Goal: Task Accomplishment & Management: Manage account settings

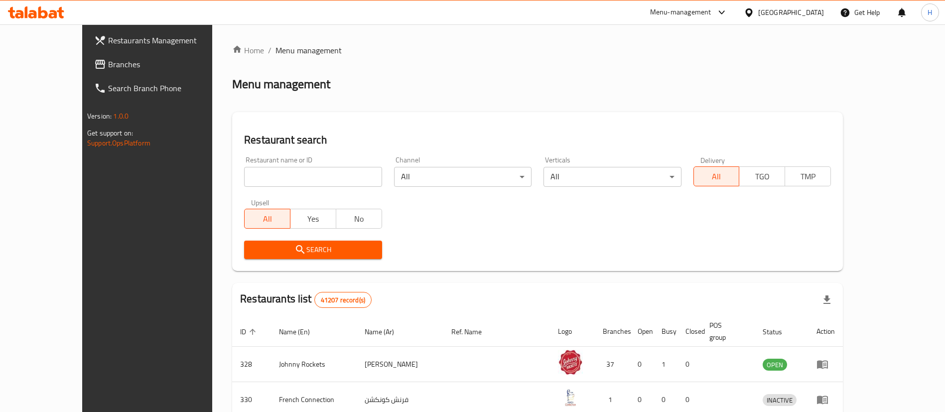
click at [108, 69] on span "Branches" at bounding box center [170, 64] width 124 height 12
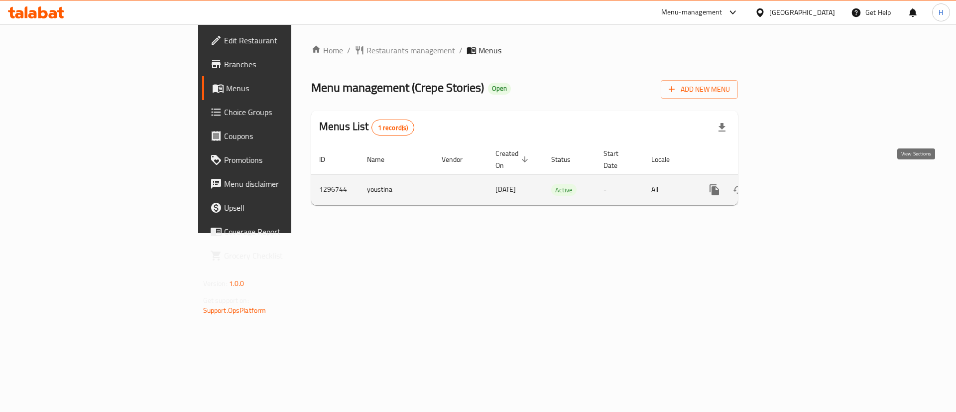
click at [791, 185] on icon "enhanced table" at bounding box center [786, 189] width 9 height 9
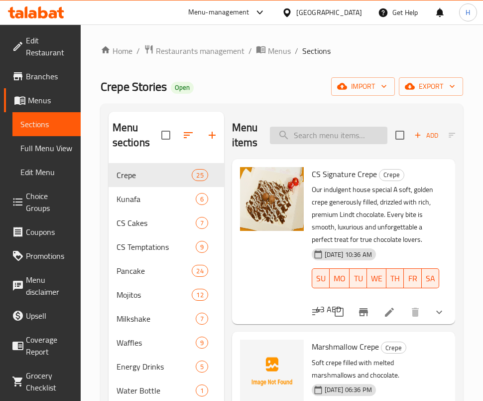
drag, startPoint x: 305, startPoint y: 124, endPoint x: 312, endPoint y: 139, distance: 16.5
click at [305, 124] on div "Menu items Add Sort Manage items" at bounding box center [343, 135] width 223 height 47
click at [315, 141] on input "search" at bounding box center [329, 135] width 118 height 17
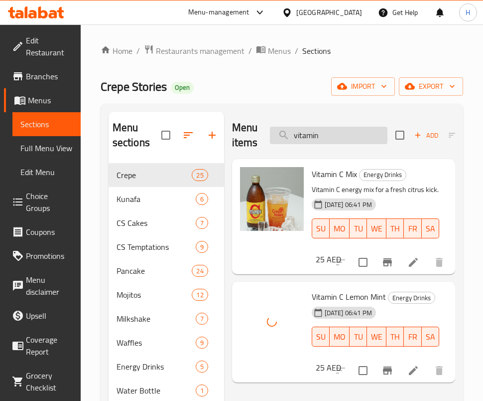
click at [371, 133] on input "vitamin" at bounding box center [329, 135] width 118 height 17
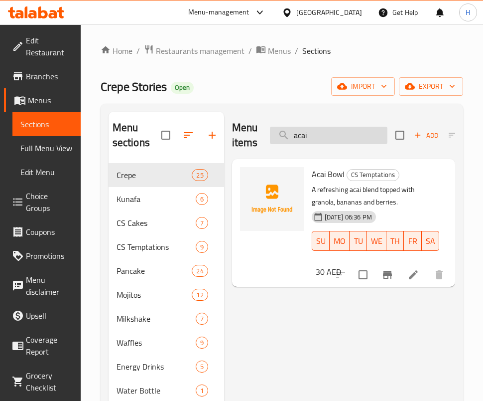
click at [334, 138] on input "acai" at bounding box center [329, 135] width 118 height 17
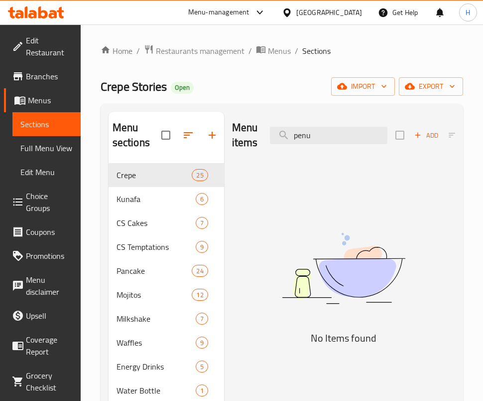
drag, startPoint x: 335, startPoint y: 235, endPoint x: 335, endPoint y: 216, distance: 18.4
click at [335, 235] on img at bounding box center [343, 268] width 223 height 119
click at [304, 138] on input "penu" at bounding box center [329, 135] width 118 height 17
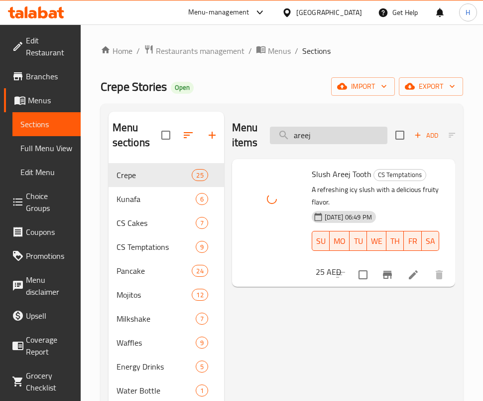
click at [327, 135] on input "areej" at bounding box center [329, 135] width 118 height 17
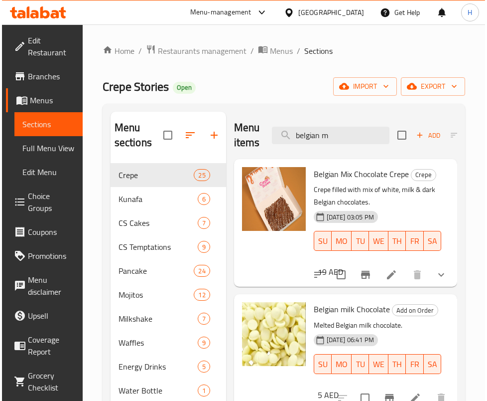
scroll to position [24, 0]
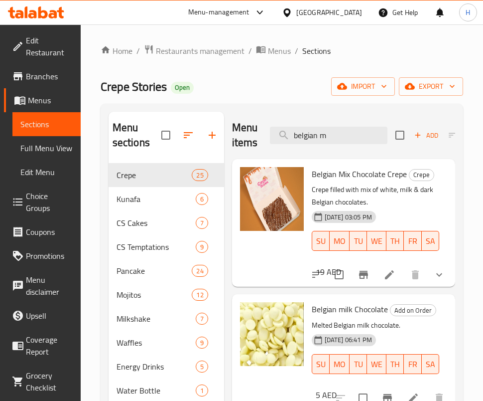
click at [481, 230] on div "Home / Restaurants management / Menus / Sections Crepe Stories Open import expo…" at bounding box center [282, 282] width 403 height 516
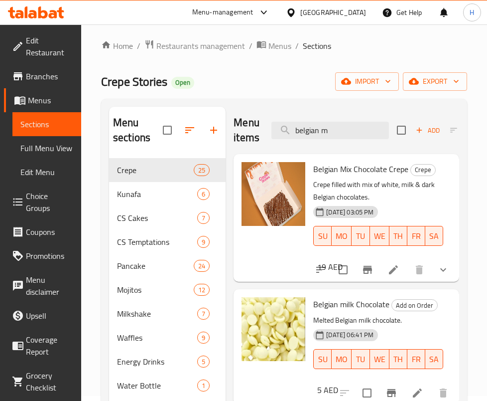
scroll to position [0, 0]
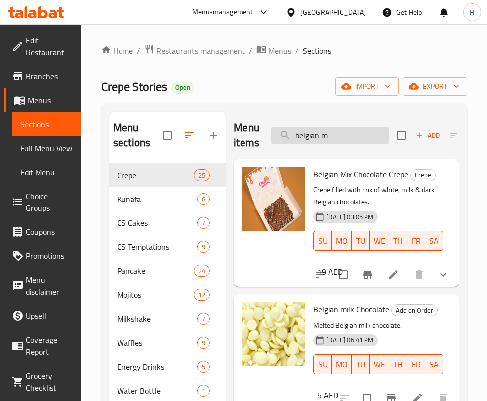
click at [352, 133] on input "belgian m" at bounding box center [331, 135] width 118 height 17
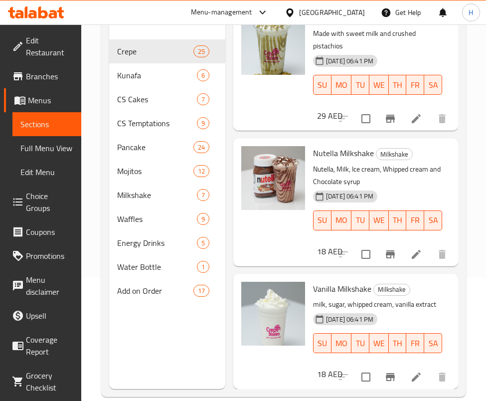
scroll to position [927, 0]
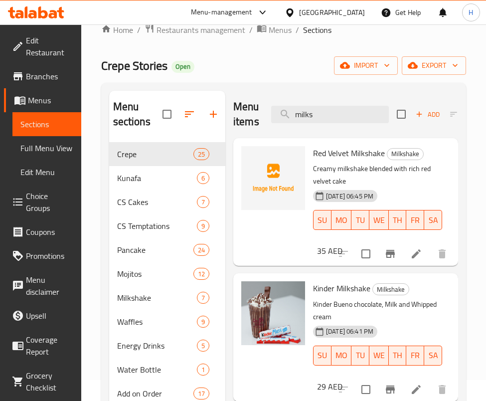
scroll to position [0, 0]
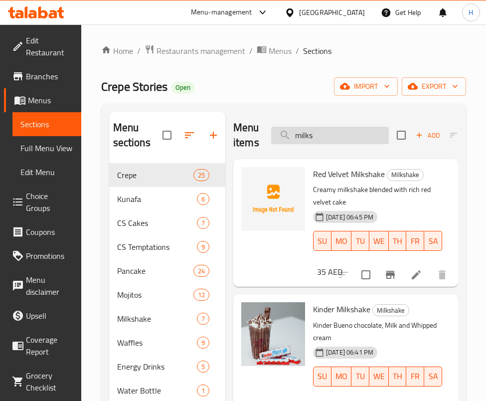
click at [331, 142] on input "milks" at bounding box center [330, 135] width 118 height 17
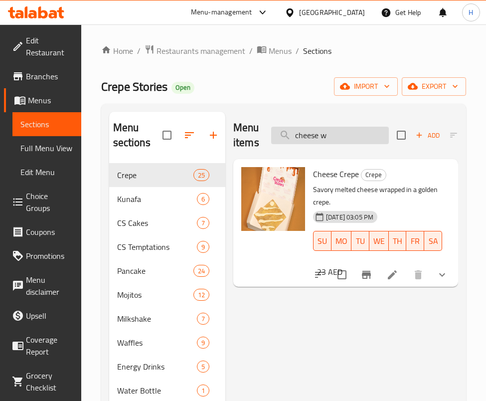
click at [334, 143] on input "cheese w" at bounding box center [330, 135] width 118 height 17
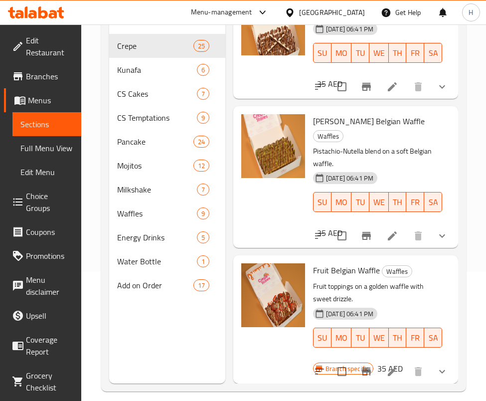
scroll to position [139, 0]
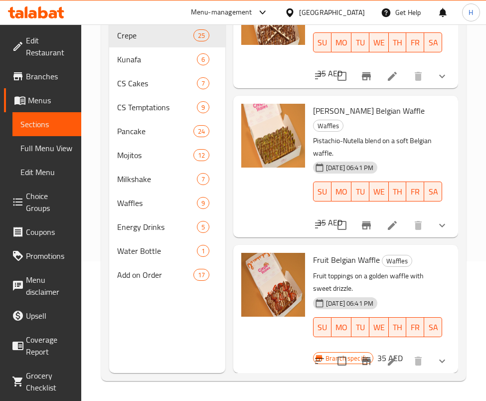
click at [410, 249] on div "Fruit Belgian Waffle Waffles Fruit toppings on a golden waffle with sweet drizz…" at bounding box center [345, 309] width 217 height 120
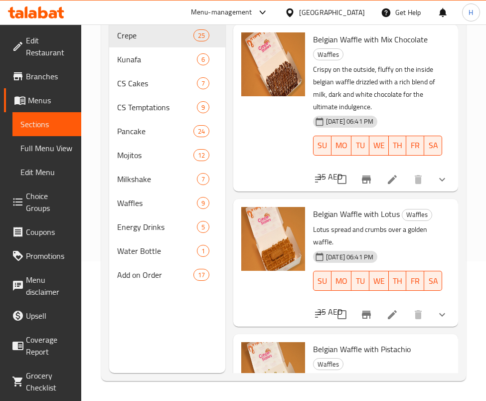
scroll to position [14, 0]
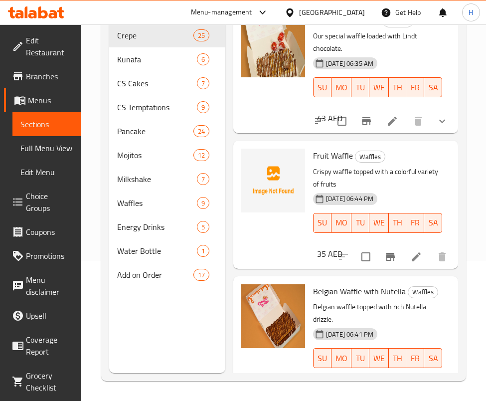
drag, startPoint x: 483, startPoint y: 85, endPoint x: 479, endPoint y: 76, distance: 10.3
click at [479, 80] on div "Home / Restaurants management / Menus / Sections Crepe Stories Open import expo…" at bounding box center [283, 143] width 405 height 516
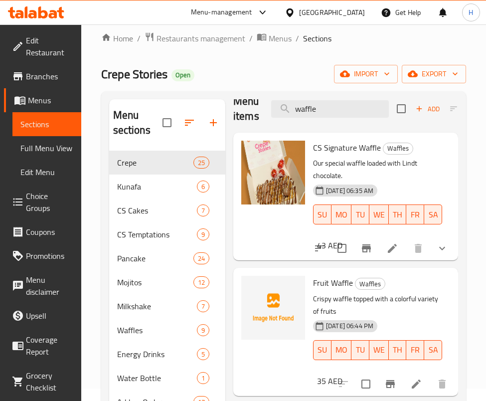
scroll to position [0, 0]
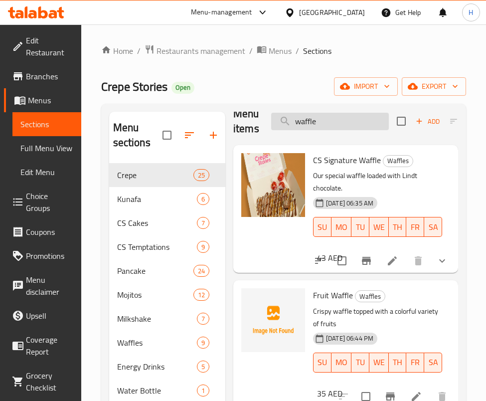
click at [341, 117] on input "waffle" at bounding box center [330, 121] width 118 height 17
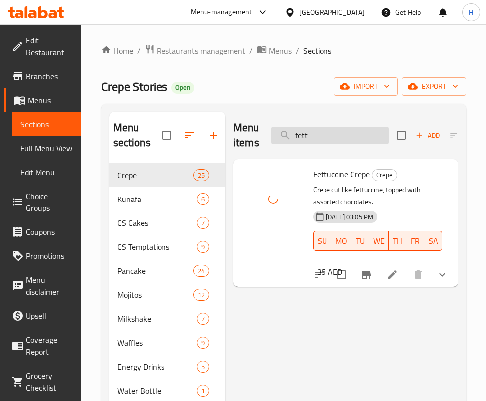
click at [361, 135] on input "fett" at bounding box center [330, 135] width 118 height 17
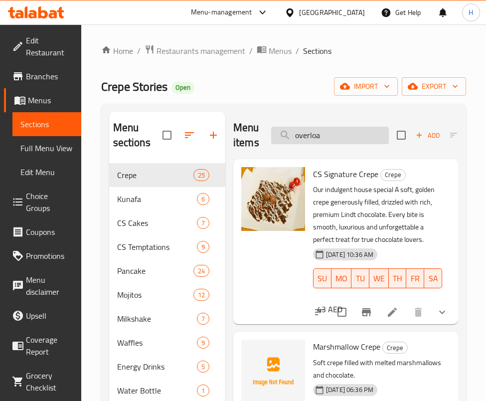
click at [316, 135] on input "overloa" at bounding box center [330, 135] width 118 height 17
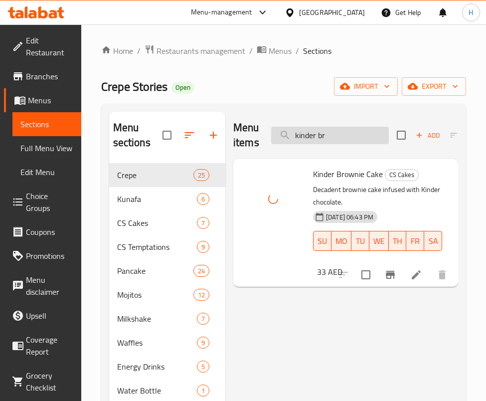
click at [344, 138] on input "kinder br" at bounding box center [330, 135] width 118 height 17
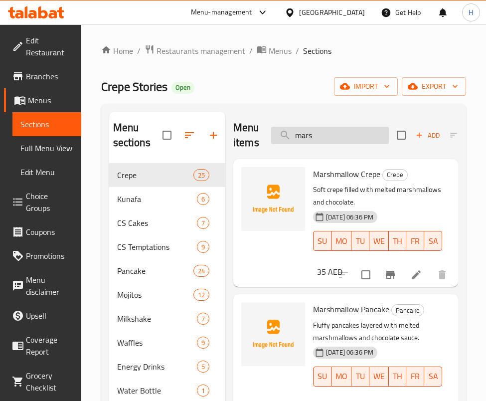
click at [377, 142] on input "mars" at bounding box center [330, 135] width 118 height 17
click at [376, 132] on input "mars" at bounding box center [330, 135] width 118 height 17
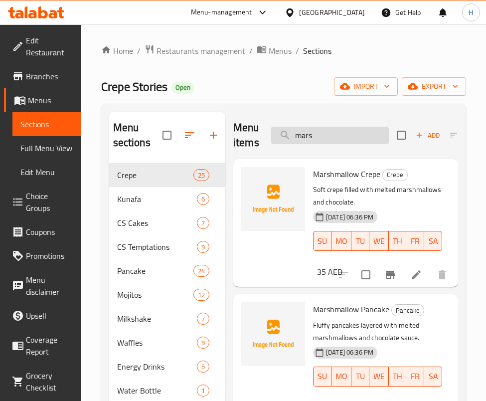
click at [376, 132] on input "mars" at bounding box center [330, 135] width 118 height 17
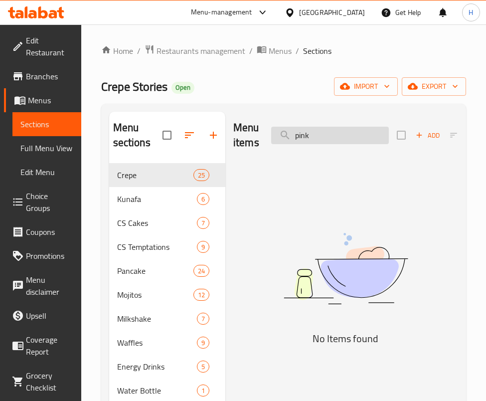
click at [352, 128] on input "pink" at bounding box center [330, 135] width 118 height 17
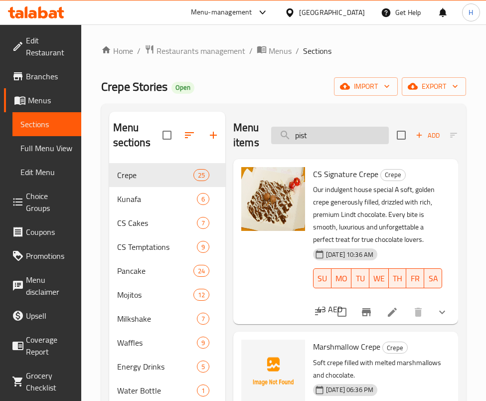
click at [292, 134] on input "pist" at bounding box center [330, 135] width 118 height 17
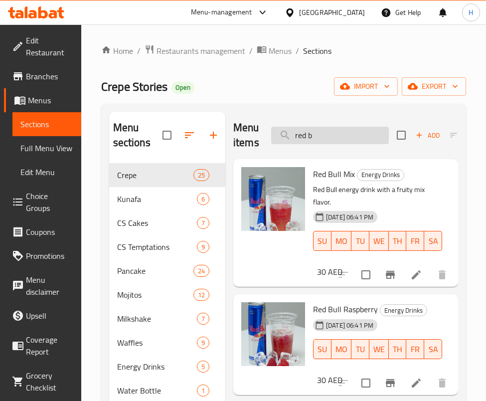
click at [341, 131] on input "red b" at bounding box center [330, 135] width 118 height 17
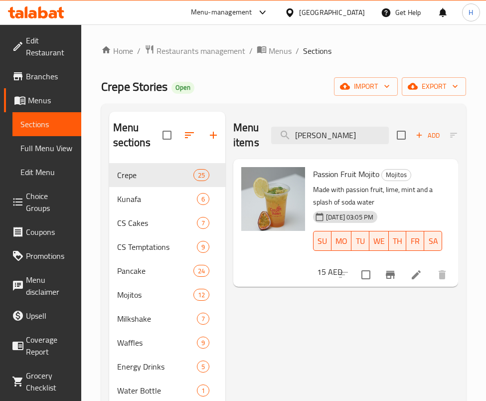
click at [351, 144] on div "Menu items [PERSON_NAME] Add Sort Manage items" at bounding box center [345, 135] width 225 height 47
click at [351, 131] on input "[PERSON_NAME]" at bounding box center [330, 135] width 118 height 17
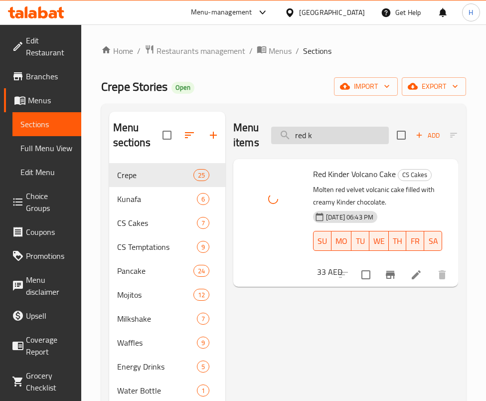
click at [335, 135] on input "red k" at bounding box center [330, 135] width 118 height 17
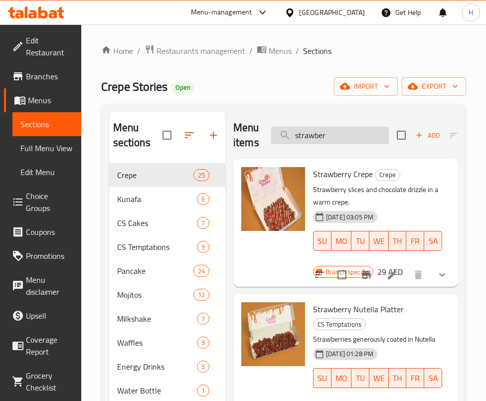
click at [351, 142] on input "strawber" at bounding box center [330, 135] width 118 height 17
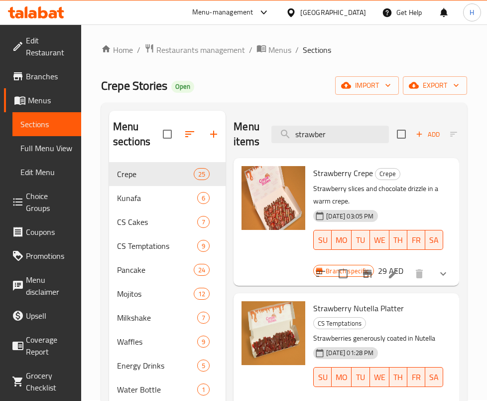
click at [350, 170] on span "Strawberry Crepe" at bounding box center [343, 172] width 60 height 15
click at [354, 136] on input "strawber" at bounding box center [331, 134] width 118 height 17
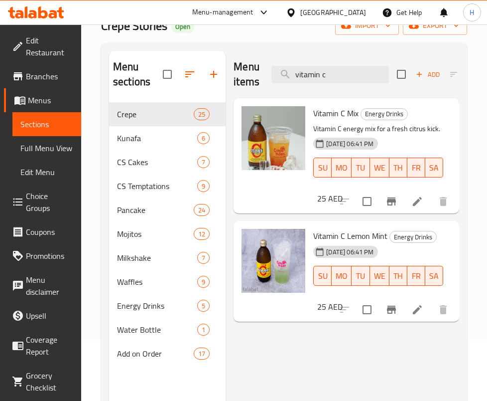
scroll to position [139, 0]
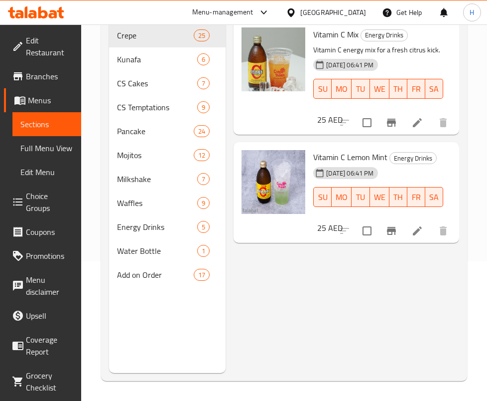
click at [326, 304] on div "Menu items vitamin c Add Sort Manage items Vitamin C Mix Energy Drinks Vitamin …" at bounding box center [343, 172] width 234 height 401
click at [290, 254] on div "Menu items vitamin c Add Sort Manage items Vitamin C Mix Energy Drinks Vitamin …" at bounding box center [343, 172] width 234 height 401
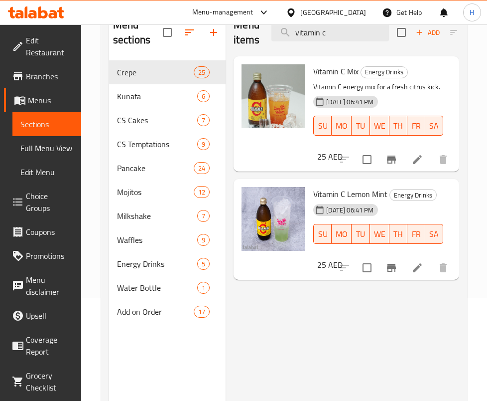
scroll to position [65, 0]
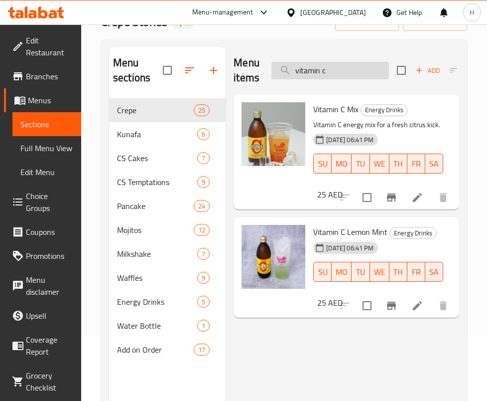
click at [336, 72] on input "vitamin c" at bounding box center [331, 70] width 118 height 17
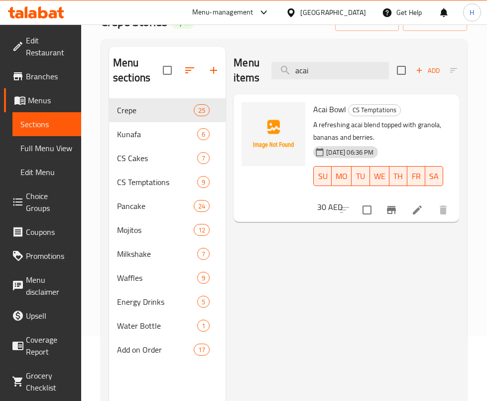
click at [277, 287] on div "Menu items acai Add Sort Manage items Acai Bowl CS Temptations A refreshing aca…" at bounding box center [343, 247] width 234 height 401
click at [336, 62] on input "acai" at bounding box center [331, 70] width 118 height 17
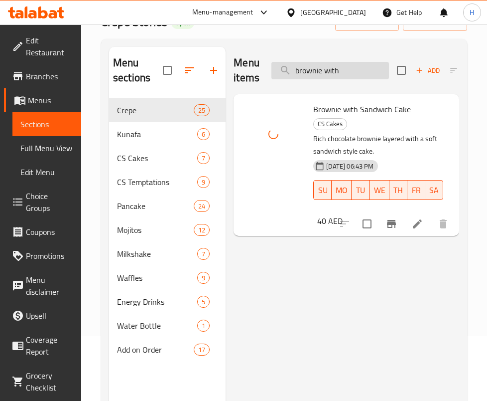
click at [308, 67] on input "brownie with" at bounding box center [331, 70] width 118 height 17
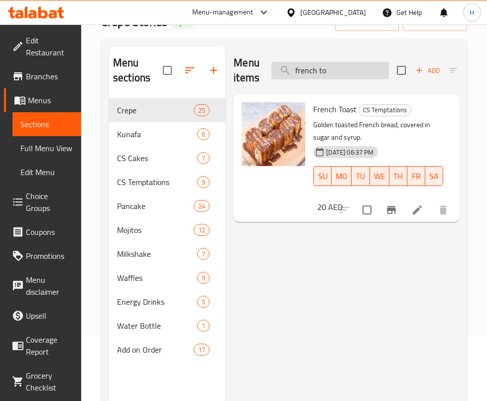
click at [343, 62] on input "french to" at bounding box center [331, 70] width 118 height 17
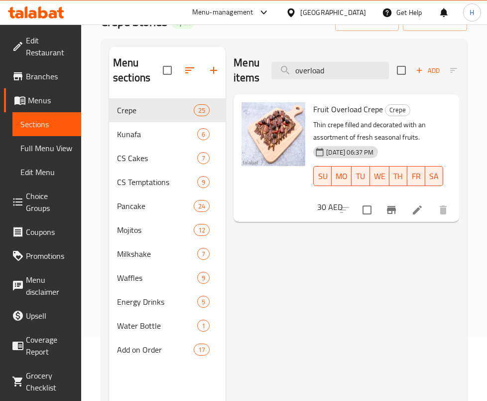
click at [416, 272] on div "Menu items overload Add Sort Manage items Fruit Overload Crepe Crepe Thin crepe…" at bounding box center [343, 247] width 234 height 401
click at [363, 61] on div "Menu items overload Add Sort Manage items" at bounding box center [347, 70] width 226 height 47
click at [355, 73] on input "overload" at bounding box center [331, 70] width 118 height 17
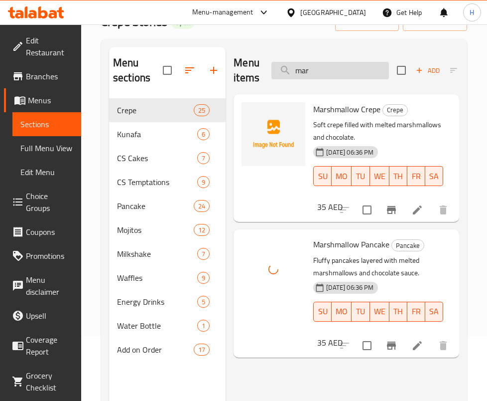
click at [347, 74] on input "mar" at bounding box center [331, 70] width 118 height 17
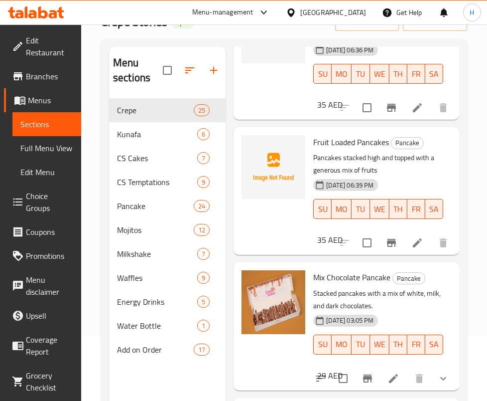
scroll to position [1501, 0]
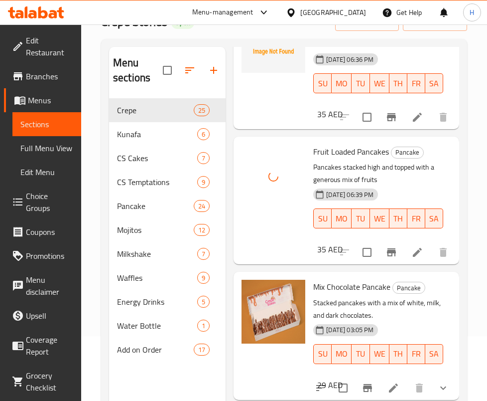
click at [381, 159] on span "Fruit Loaded Pancakes" at bounding box center [351, 151] width 76 height 15
click at [159, 275] on span "Waffles" at bounding box center [143, 278] width 52 height 12
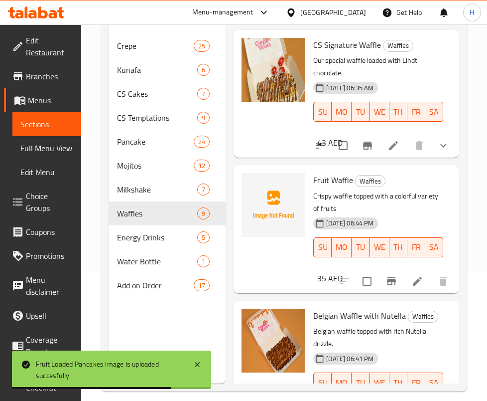
scroll to position [106, 0]
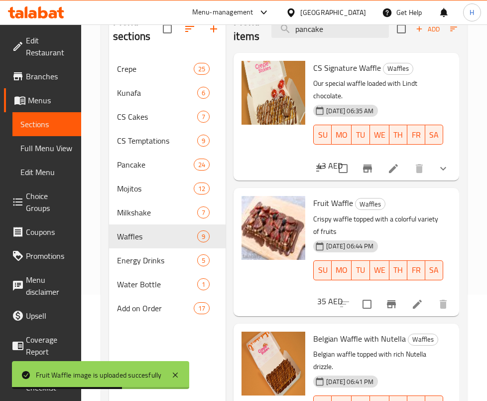
click at [401, 222] on p "Crispy waffle topped with a colorful variety of fruits" at bounding box center [378, 225] width 130 height 25
click at [130, 159] on span "Pancake" at bounding box center [141, 164] width 49 height 12
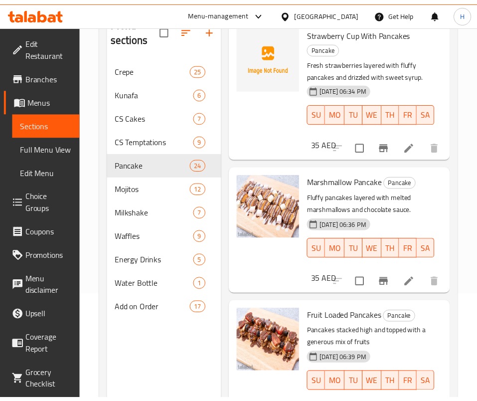
scroll to position [1267, 0]
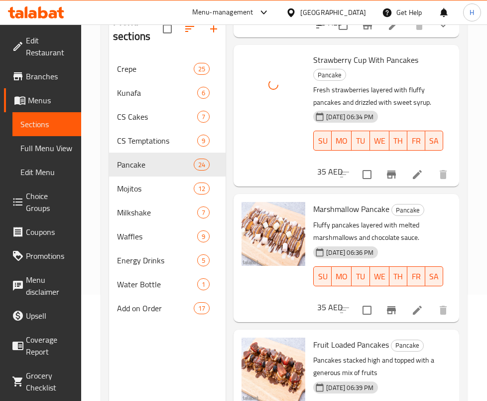
click at [294, 206] on div "Menu items pancake Add Sort Manage items CS Signature Pancake Pancake Our speci…" at bounding box center [343, 205] width 234 height 401
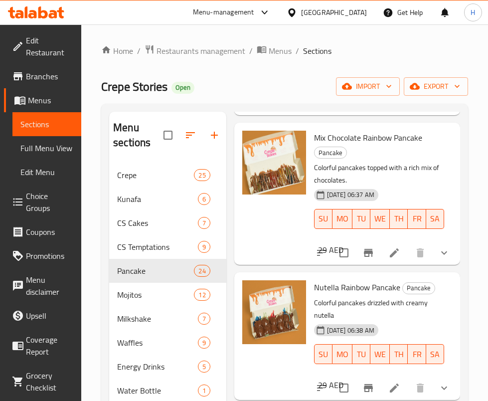
scroll to position [0, 0]
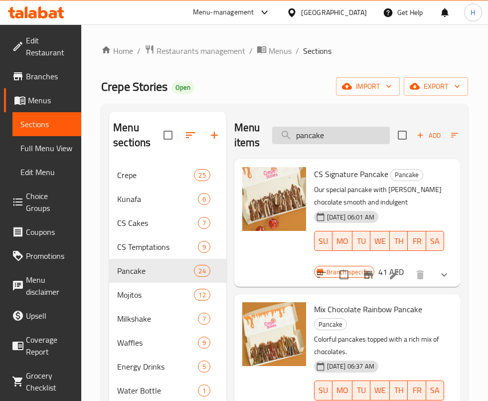
click at [364, 136] on input "pancake" at bounding box center [331, 135] width 118 height 17
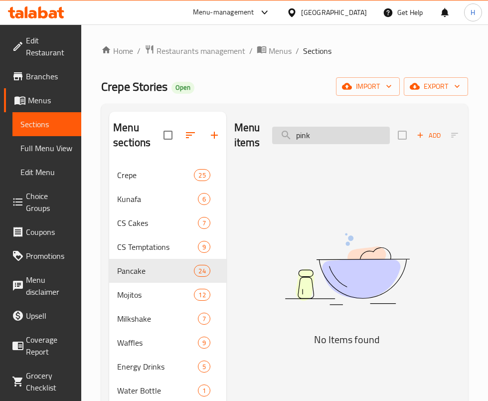
click at [375, 128] on input "pink" at bounding box center [331, 135] width 118 height 17
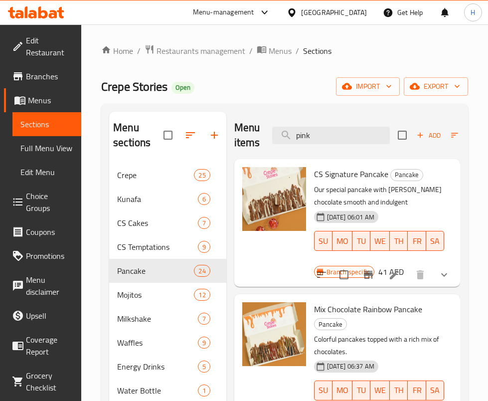
click at [352, 147] on div "Menu items pink Add Sort Manage items" at bounding box center [347, 135] width 226 height 47
click at [343, 129] on input "pink" at bounding box center [331, 135] width 118 height 17
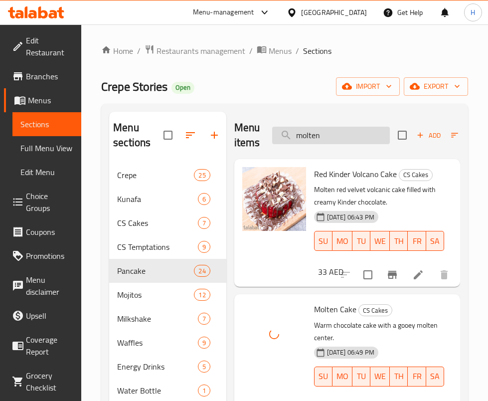
click at [362, 140] on input "molten" at bounding box center [331, 135] width 118 height 17
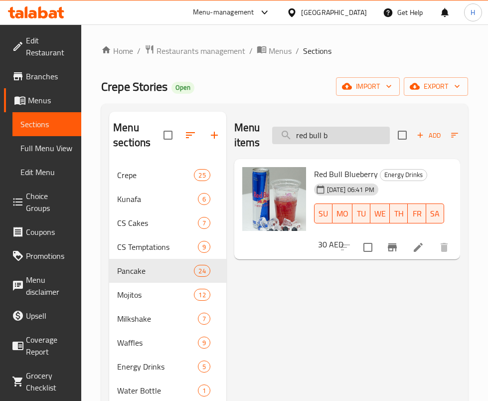
click at [342, 128] on input "red bull b" at bounding box center [331, 135] width 118 height 17
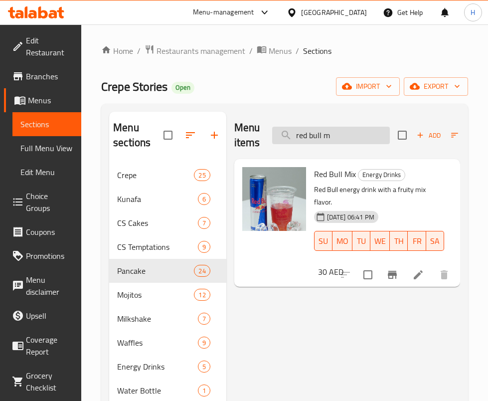
click at [365, 132] on input "red bull m" at bounding box center [331, 135] width 118 height 17
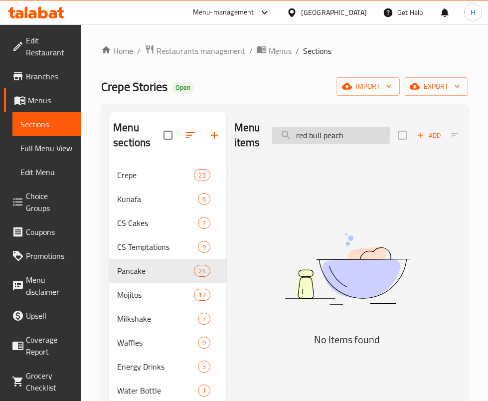
click at [334, 137] on input "red bull peach" at bounding box center [331, 135] width 118 height 17
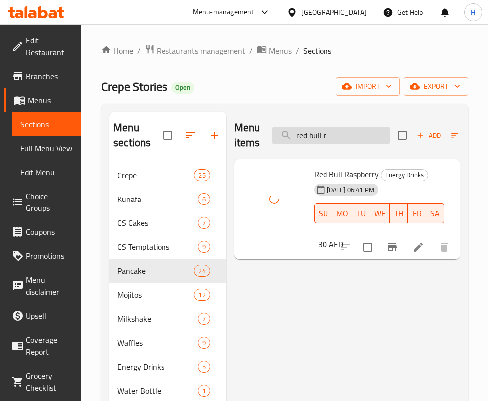
click at [346, 131] on input "red bull r" at bounding box center [331, 135] width 118 height 17
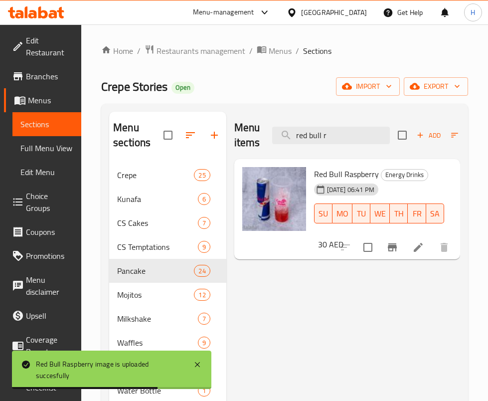
click at [347, 123] on div "Menu items red bull r Add Sort Manage items" at bounding box center [347, 135] width 226 height 47
click at [349, 137] on input "red bull r" at bounding box center [331, 135] width 118 height 17
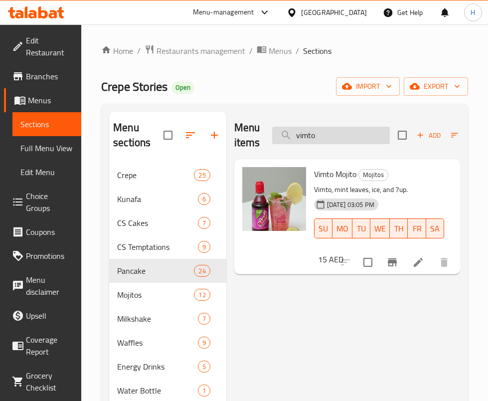
click at [342, 128] on input "vimto" at bounding box center [331, 135] width 118 height 17
click at [342, 128] on input "r" at bounding box center [331, 135] width 118 height 17
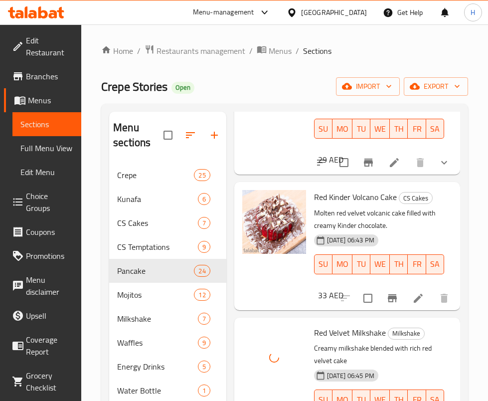
scroll to position [224, 0]
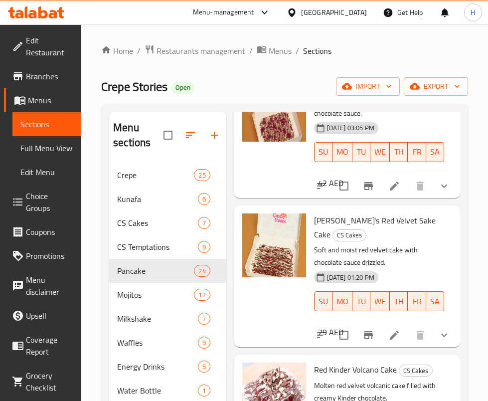
click at [463, 141] on div "Menu sections Crepe 25 Kunafa 6 CS Cakes 7 CS Temptations 9 Pancake 24 Mojitos …" at bounding box center [284, 312] width 367 height 416
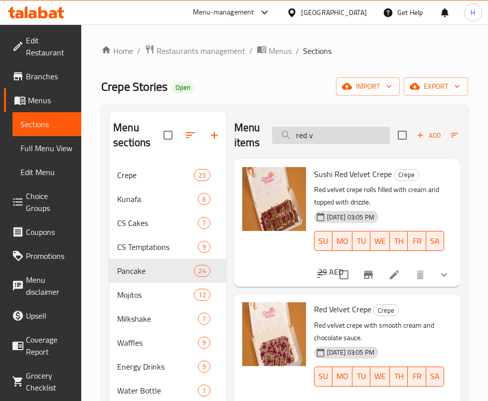
click at [359, 132] on input "red v" at bounding box center [331, 135] width 118 height 17
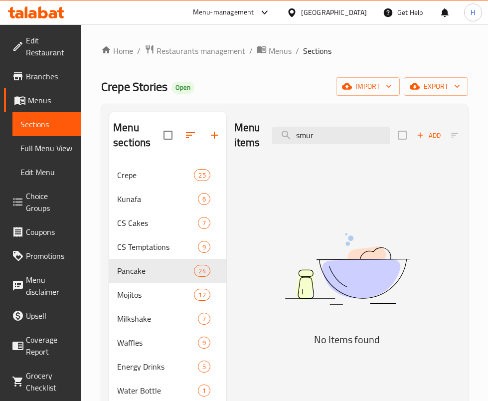
click at [397, 231] on img at bounding box center [347, 269] width 226 height 120
click at [351, 136] on input "smur" at bounding box center [331, 135] width 118 height 17
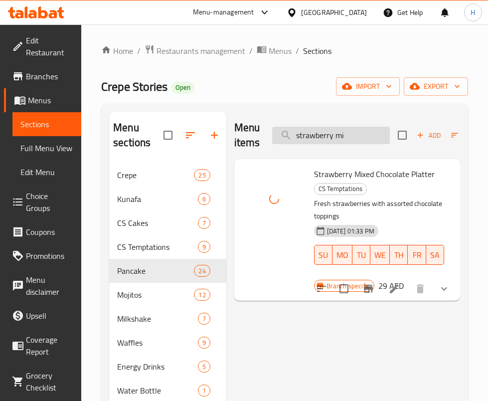
click at [332, 131] on input "strawberry mi" at bounding box center [331, 135] width 118 height 17
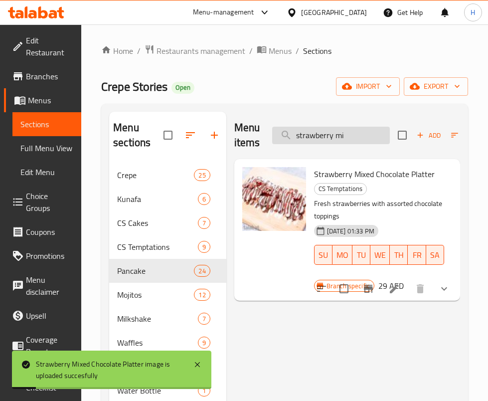
click at [332, 131] on input "strawberry mi" at bounding box center [331, 135] width 118 height 17
click at [343, 130] on input "strawberry mi" at bounding box center [331, 135] width 118 height 17
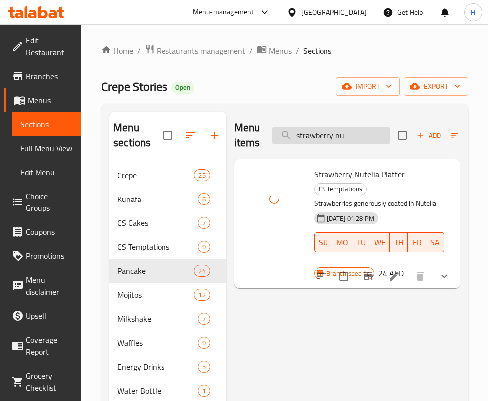
click at [326, 130] on input "strawberry nu" at bounding box center [331, 135] width 118 height 17
click at [357, 140] on input "strawberry nu" at bounding box center [331, 135] width 118 height 17
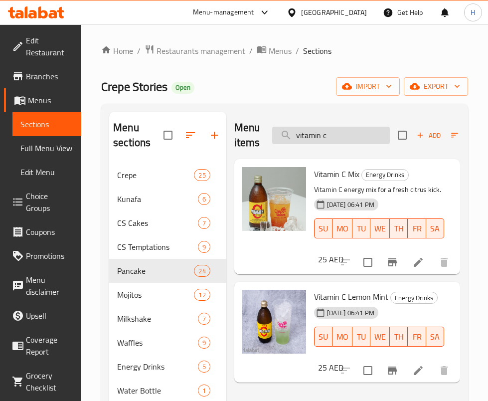
click at [365, 142] on input "vitamin c" at bounding box center [331, 135] width 118 height 17
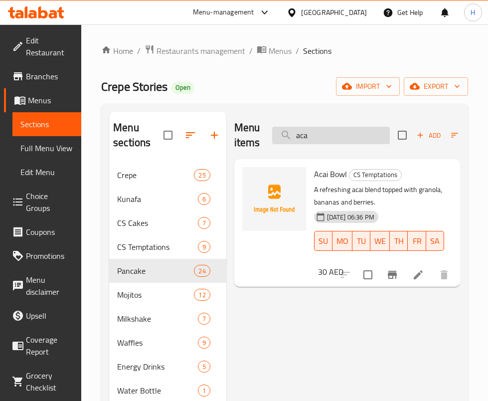
click at [363, 130] on input "aca" at bounding box center [331, 135] width 118 height 17
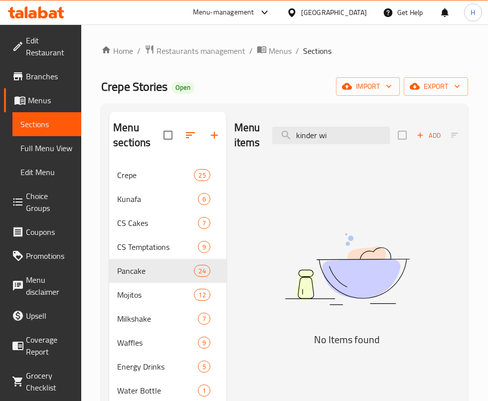
click at [249, 264] on img at bounding box center [347, 269] width 226 height 120
click at [298, 132] on input "kinder wi" at bounding box center [331, 135] width 118 height 17
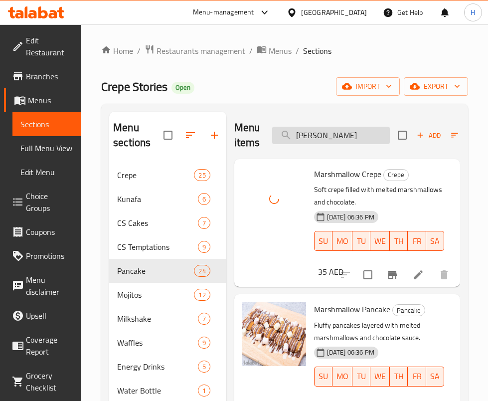
click at [343, 141] on input "[PERSON_NAME]" at bounding box center [331, 135] width 118 height 17
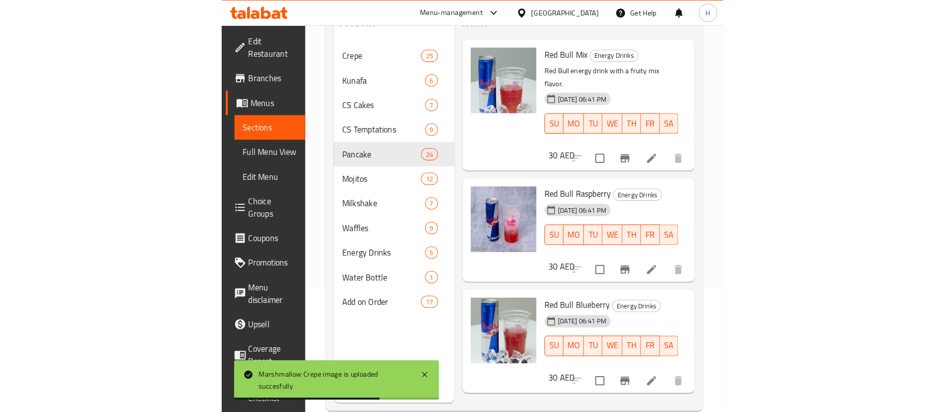
scroll to position [139, 0]
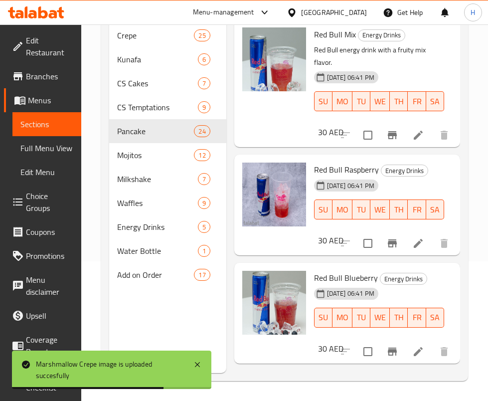
type input "red bull"
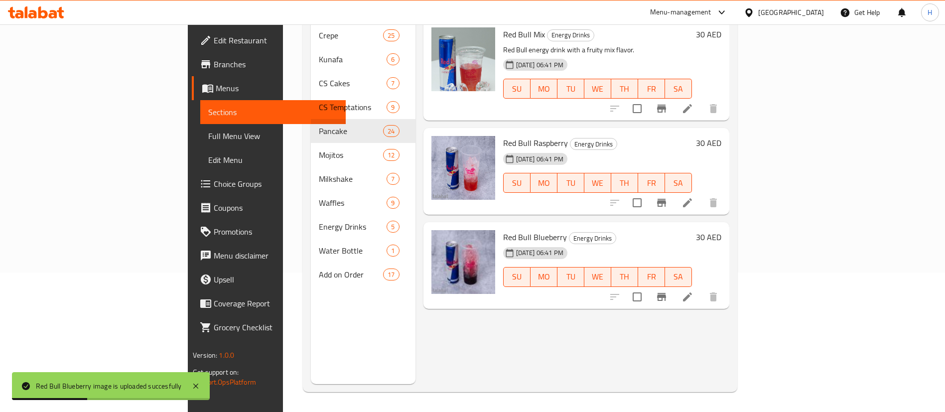
scroll to position [0, 0]
